Goal: Task Accomplishment & Management: Use online tool/utility

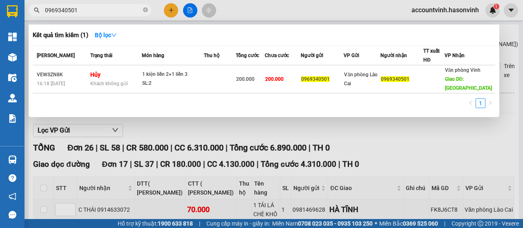
click at [274, 137] on div at bounding box center [261, 114] width 523 height 228
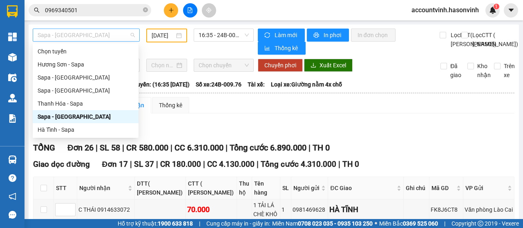
click at [87, 34] on span "Sapa - [GEOGRAPHIC_DATA]" at bounding box center [86, 35] width 97 height 12
click at [84, 67] on div "Hương Sơn - Sapa" at bounding box center [86, 64] width 96 height 9
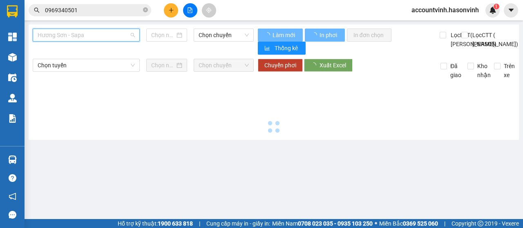
click at [90, 36] on span "Hương Sơn - Sapa" at bounding box center [86, 35] width 97 height 12
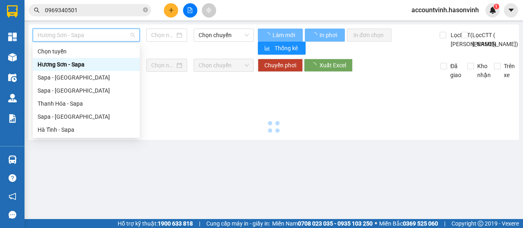
type input "[DATE]"
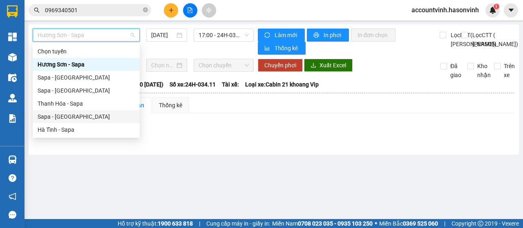
click at [75, 112] on div "Sapa - [GEOGRAPHIC_DATA]" at bounding box center [86, 116] width 97 height 9
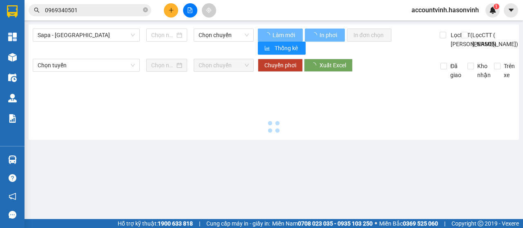
type input "[DATE]"
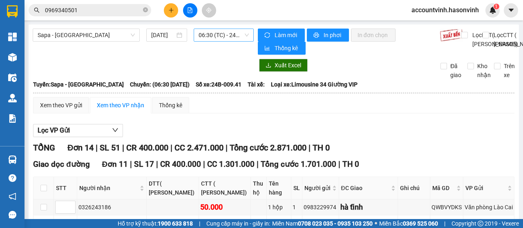
click at [204, 39] on span "06:30 (TC) - 24B-009.41" at bounding box center [223, 35] width 50 height 12
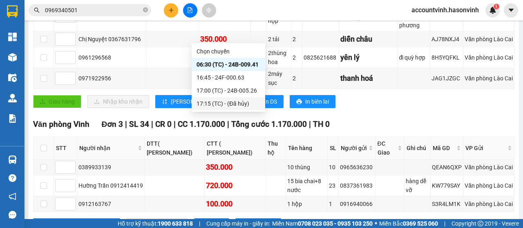
scroll to position [397, 0]
